Goal: Use online tool/utility: Utilize a website feature to perform a specific function

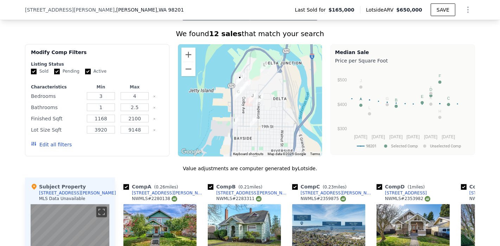
scroll to position [505, 0]
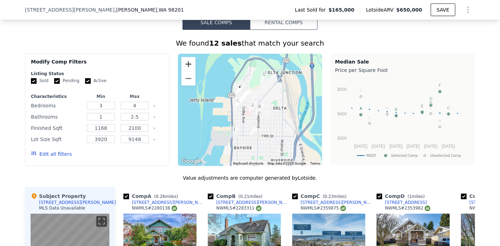
click at [184, 62] on button "Zoom in" at bounding box center [188, 64] width 14 height 14
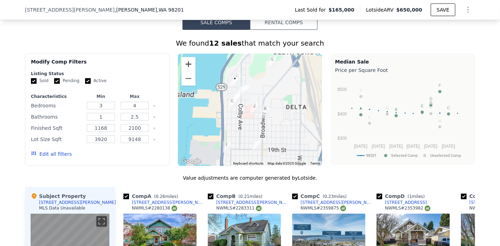
click at [184, 62] on button "Zoom in" at bounding box center [188, 64] width 14 height 14
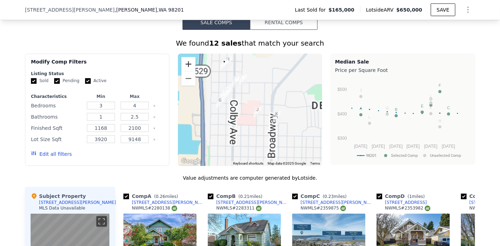
click at [184, 62] on button "Zoom in" at bounding box center [188, 64] width 14 height 14
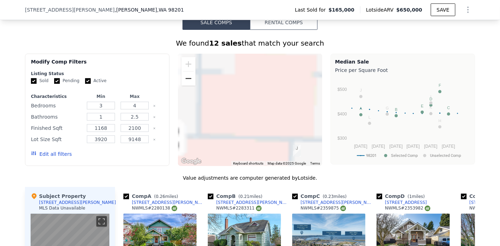
click at [187, 74] on button "Zoom out" at bounding box center [188, 79] width 14 height 14
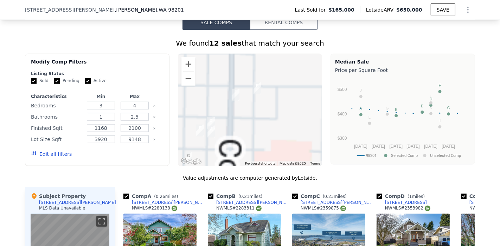
drag, startPoint x: 210, startPoint y: 67, endPoint x: 253, endPoint y: 145, distance: 88.4
click at [254, 149] on div at bounding box center [250, 110] width 144 height 112
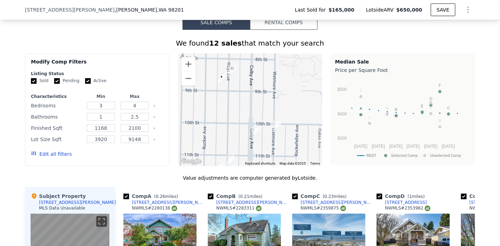
drag, startPoint x: 219, startPoint y: 82, endPoint x: 224, endPoint y: 102, distance: 21.0
click at [224, 102] on div at bounding box center [250, 110] width 144 height 112
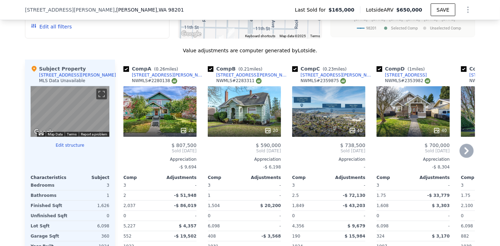
scroll to position [622, 0]
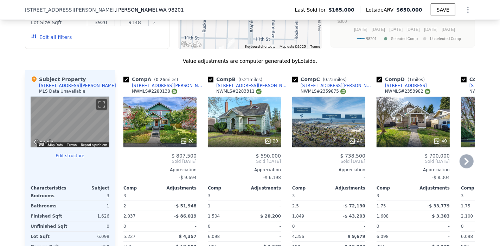
click at [464, 160] on icon at bounding box center [466, 161] width 4 height 7
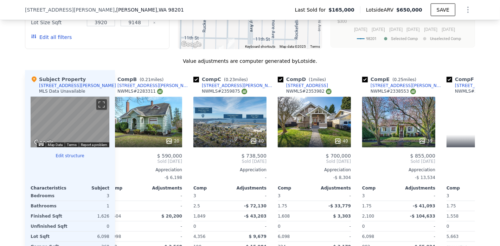
scroll to position [0, 169]
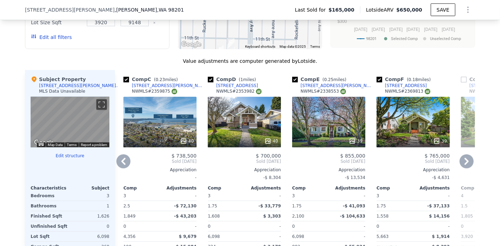
click at [464, 159] on icon at bounding box center [466, 161] width 4 height 7
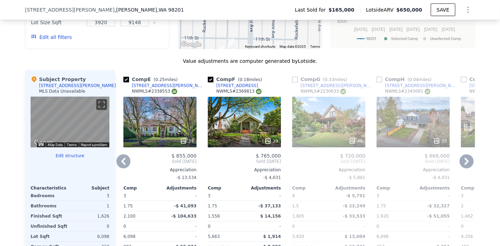
click at [464, 159] on icon at bounding box center [466, 161] width 4 height 7
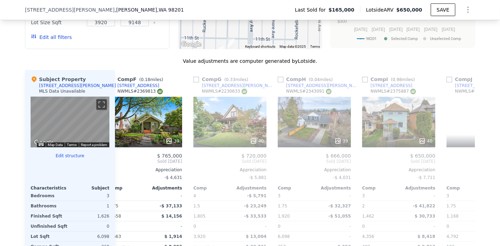
scroll to position [0, 506]
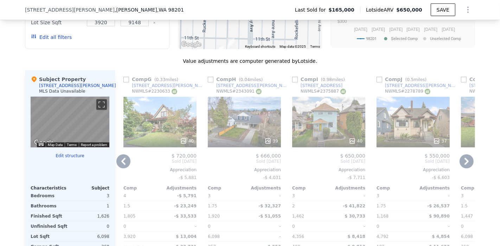
click at [256, 135] on div at bounding box center [244, 141] width 73 height 13
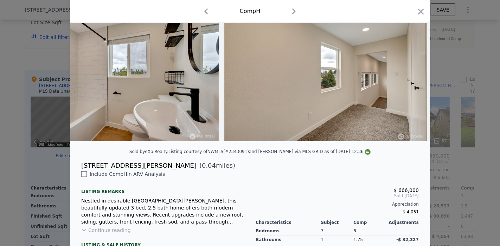
scroll to position [136, 0]
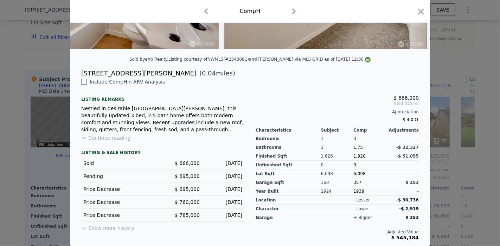
click at [102, 228] on button "Show more history" at bounding box center [107, 227] width 53 height 10
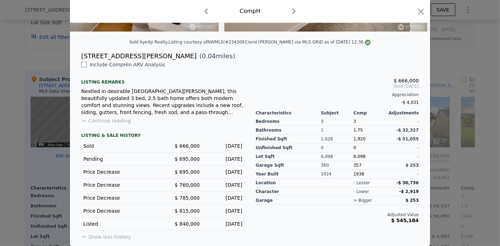
scroll to position [0, 0]
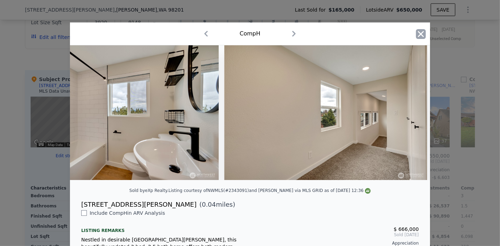
click at [419, 34] on icon "button" at bounding box center [421, 34] width 10 height 10
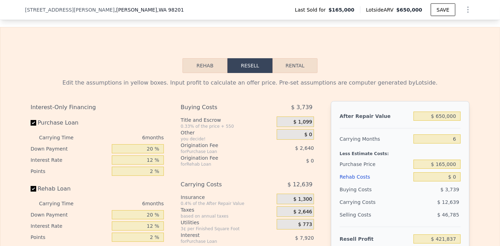
scroll to position [935, 0]
click at [440, 117] on input "$ 650,000" at bounding box center [436, 116] width 47 height 9
type input "$ 600,000"
type input "$ 375,494"
type input "$ 600,000"
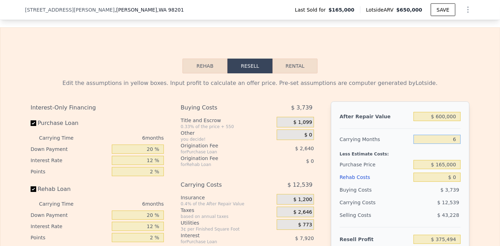
drag, startPoint x: 449, startPoint y: 137, endPoint x: 455, endPoint y: 139, distance: 6.2
click at [455, 139] on input "6" at bounding box center [436, 139] width 47 height 9
type input "3"
type input "$ 381,764"
type input "3"
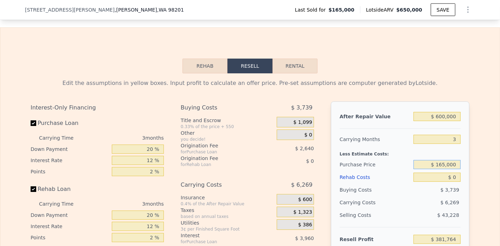
click at [445, 169] on input "$ 165,000" at bounding box center [436, 164] width 47 height 9
type input "$ 450,000"
click at [451, 176] on input "$ 0" at bounding box center [436, 177] width 47 height 9
type input "$ 84,414"
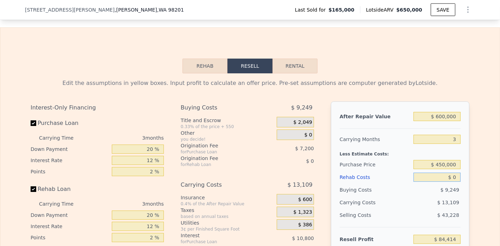
type input "$ 20"
type input "$ 84,394"
type input "$ 250"
type input "$ 84,154"
type input "$ 2,500"
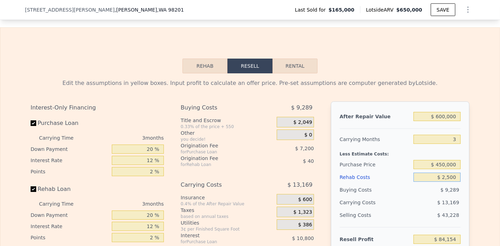
type input "$ 81,814"
type input "$ 25,000"
type input "$ 58,414"
type input "$ 25,000"
click at [460, 178] on div "After Repair Value $ 600,000 Carrying Months 3 Less Estimate Costs: Purchase Pr…" at bounding box center [400, 199] width 139 height 195
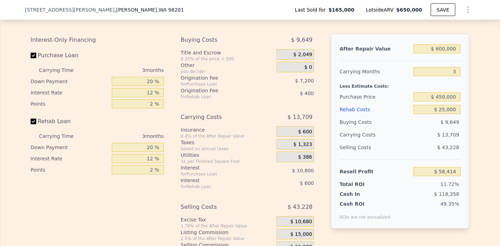
scroll to position [1013, 0]
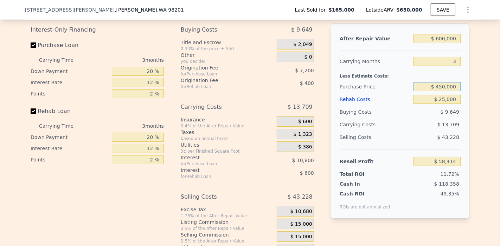
click at [440, 87] on input "$ 450,000" at bounding box center [436, 86] width 47 height 9
type input "$ 400,000"
click at [466, 96] on div "After Repair Value $ 600,000 Carrying Months 3 Less Estimate Costs: Purchase Pr…" at bounding box center [400, 121] width 139 height 195
type input "$ 110,581"
click at [441, 39] on input "$ 600,000" at bounding box center [436, 38] width 47 height 9
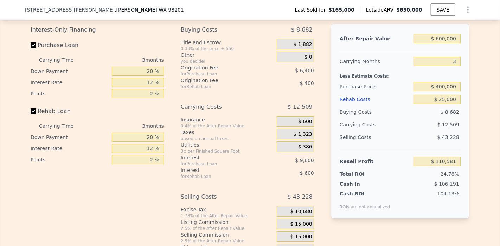
click at [465, 51] on div "After Repair Value $ 600,000 Carrying Months 3 Less Estimate Costs: Purchase Pr…" at bounding box center [400, 121] width 139 height 195
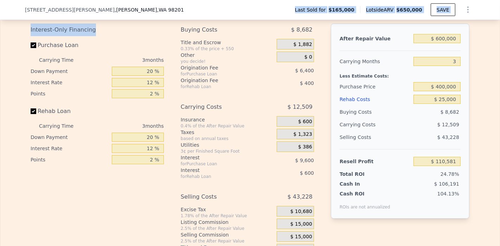
drag, startPoint x: 98, startPoint y: 19, endPoint x: 98, endPoint y: 26, distance: 7.0
click at [97, 28] on div "Interest-Only Financing" at bounding box center [97, 30] width 133 height 13
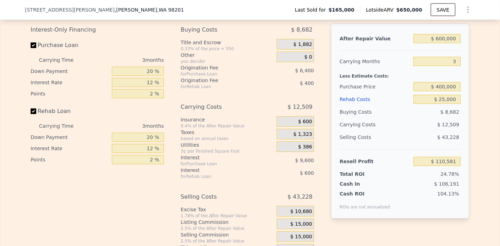
click at [87, 32] on div "Interest-Only Financing" at bounding box center [97, 30] width 133 height 13
drag, startPoint x: 86, startPoint y: 32, endPoint x: 28, endPoint y: 31, distance: 58.0
click at [31, 31] on div "Interest-Only Financing" at bounding box center [97, 30] width 133 height 13
click at [93, 29] on div "Interest-Only Financing" at bounding box center [97, 30] width 133 height 13
click at [145, 139] on input "20 %" at bounding box center [138, 137] width 52 height 9
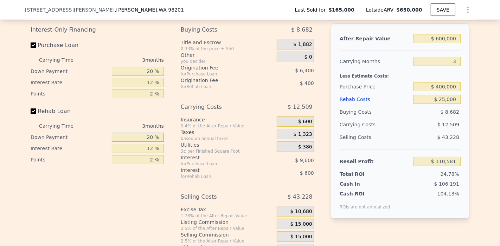
type input "10 %"
type input "$ 110,456"
type input "10 %"
click at [151, 151] on input "12 %" at bounding box center [138, 148] width 52 height 9
type input "10 %"
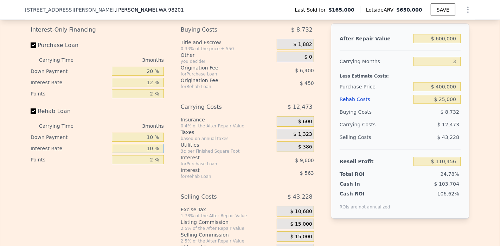
type input "$ 110,567"
type input "10 %"
drag, startPoint x: 146, startPoint y: 161, endPoint x: 150, endPoint y: 162, distance: 4.7
click at [150, 162] on input "2 %" at bounding box center [138, 159] width 52 height 9
type input "1 %"
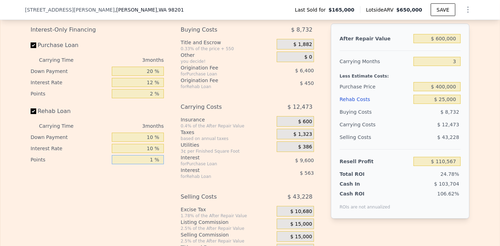
type input "$ 110,792"
type input "1 %"
click at [331, 161] on div "After Repair Value $ 600,000 Carrying Months 3 Less Estimate Costs: Purchase Pr…" at bounding box center [400, 121] width 139 height 195
click at [321, 163] on div "Interest-Only Financing Purchase Loan Carrying Time 3 months Down Payment 20 % …" at bounding box center [250, 140] width 439 height 233
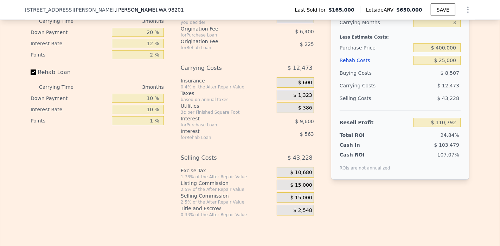
click at [296, 198] on span "$ 15,000" at bounding box center [301, 198] width 22 height 6
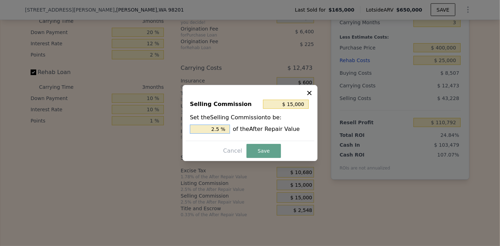
click at [213, 128] on input "2.5 %" at bounding box center [210, 129] width 40 height 9
type input "$ 21,000"
type input "3.5 %"
click at [266, 153] on button "Save" at bounding box center [263, 151] width 34 height 14
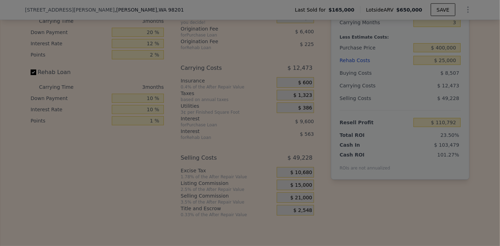
type input "$ 104,792"
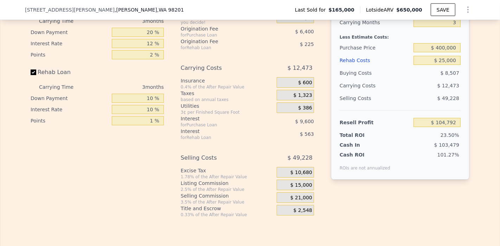
click at [319, 152] on div "Interest-Only Financing Purchase Loan Carrying Time 3 months Down Payment 20 % …" at bounding box center [250, 101] width 439 height 233
